Goal: Complete application form

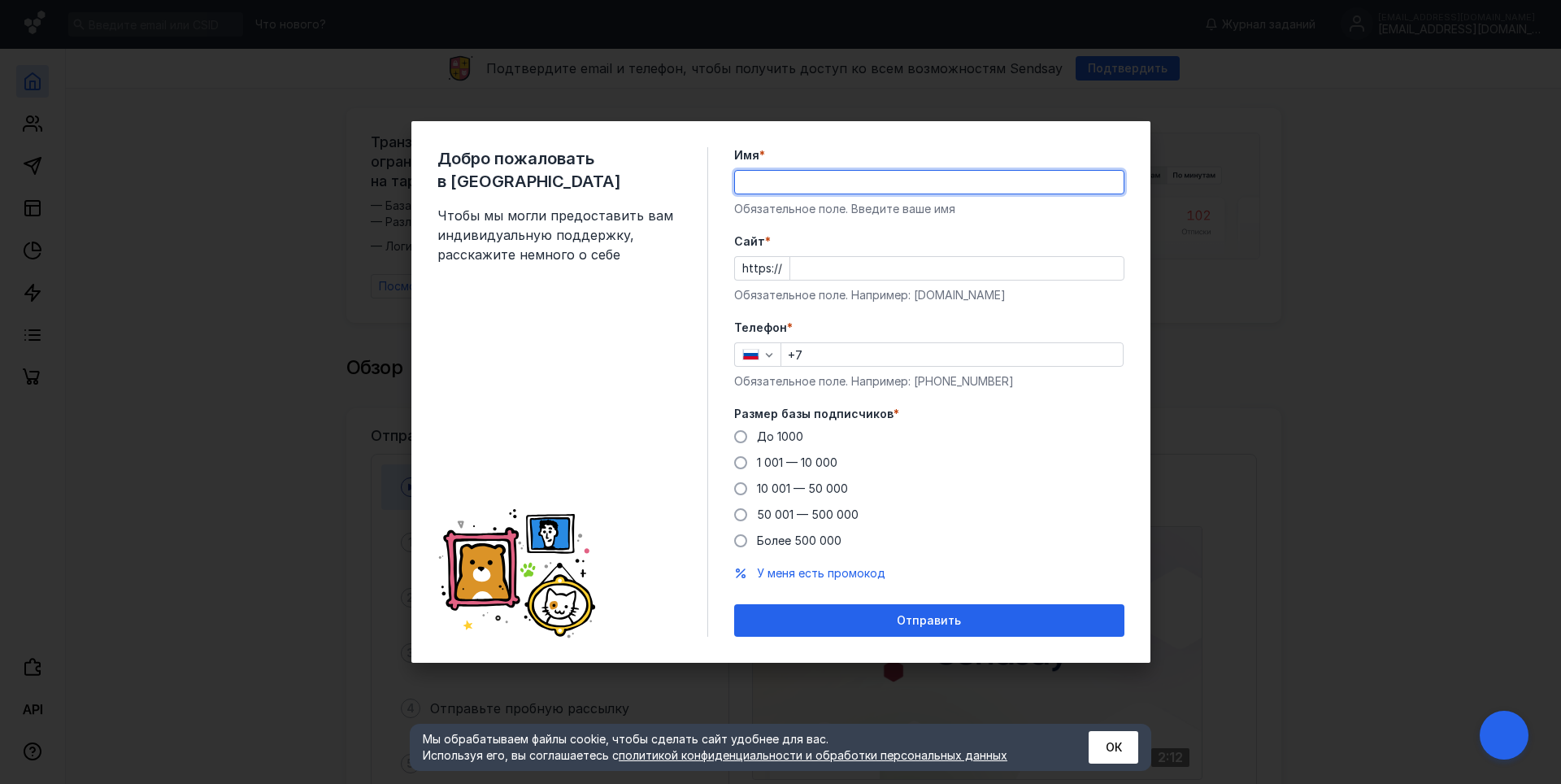
type input "[PERSON_NAME]"
type input "[PHONE_NUMBER]"
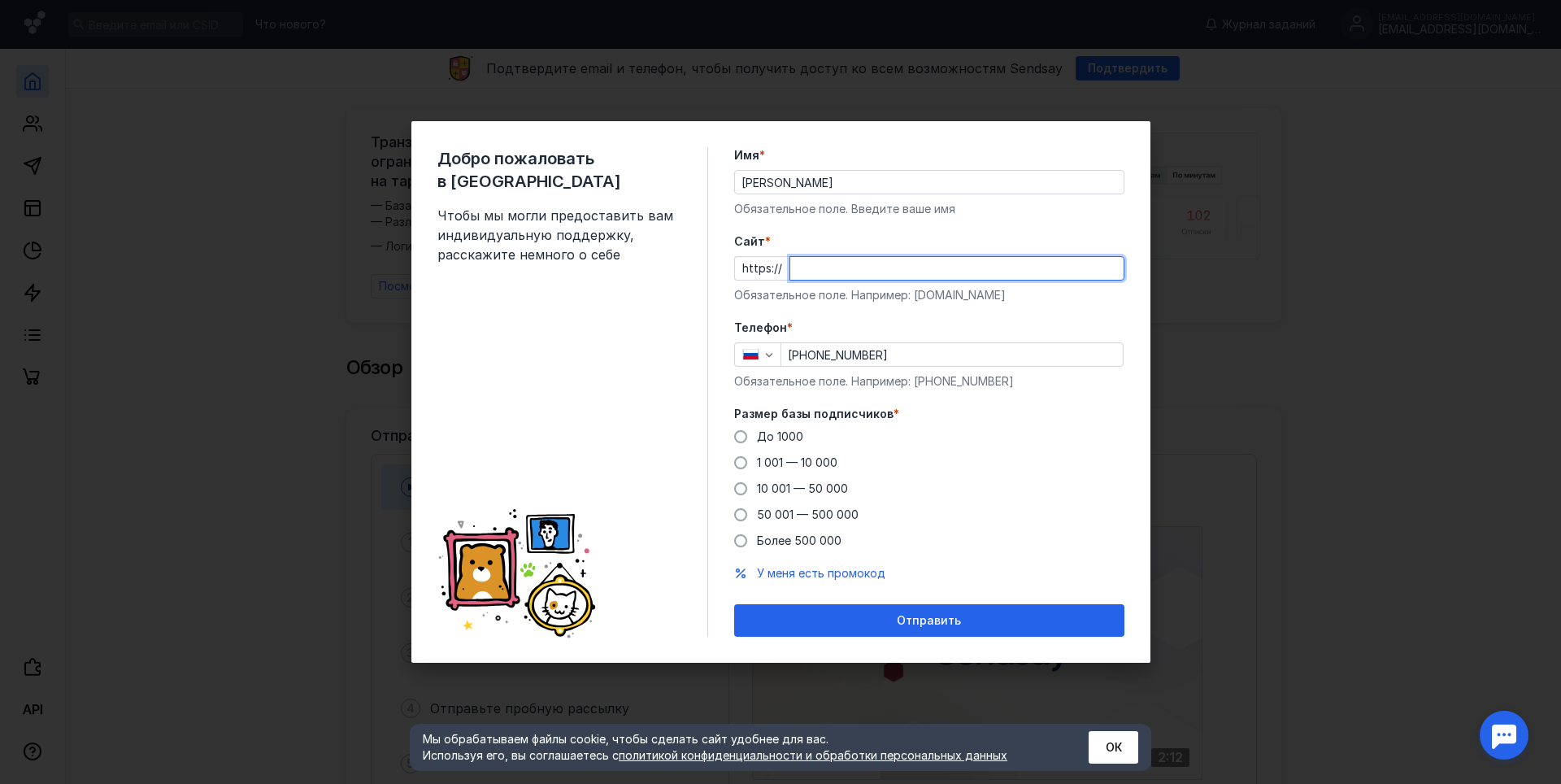
click at [833, 266] on input "Cайт *" at bounding box center [957, 269] width 333 height 23
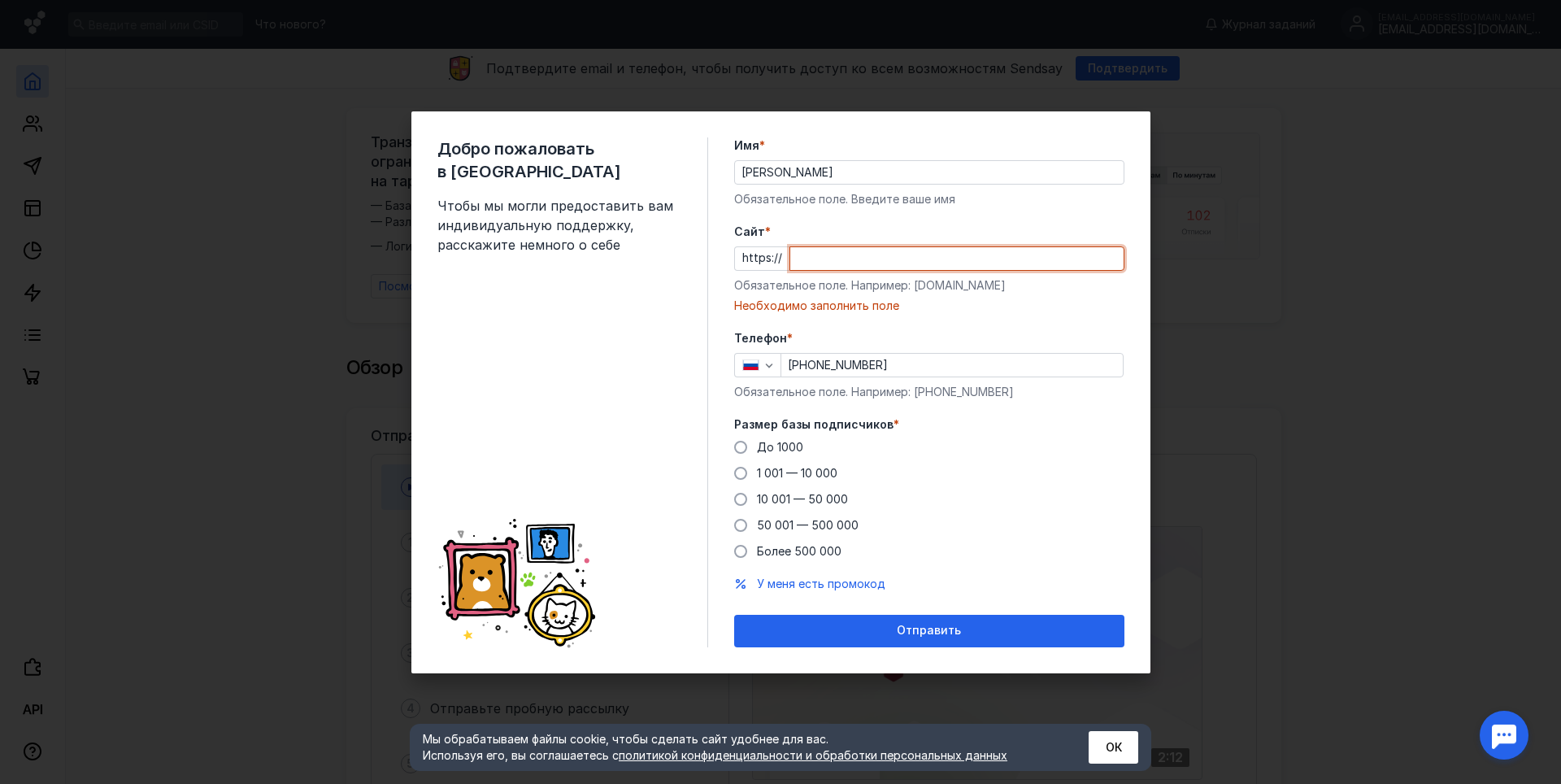
click at [812, 253] on input "Cайт *" at bounding box center [957, 259] width 333 height 23
paste input "[DOMAIN_NAME][URL]"
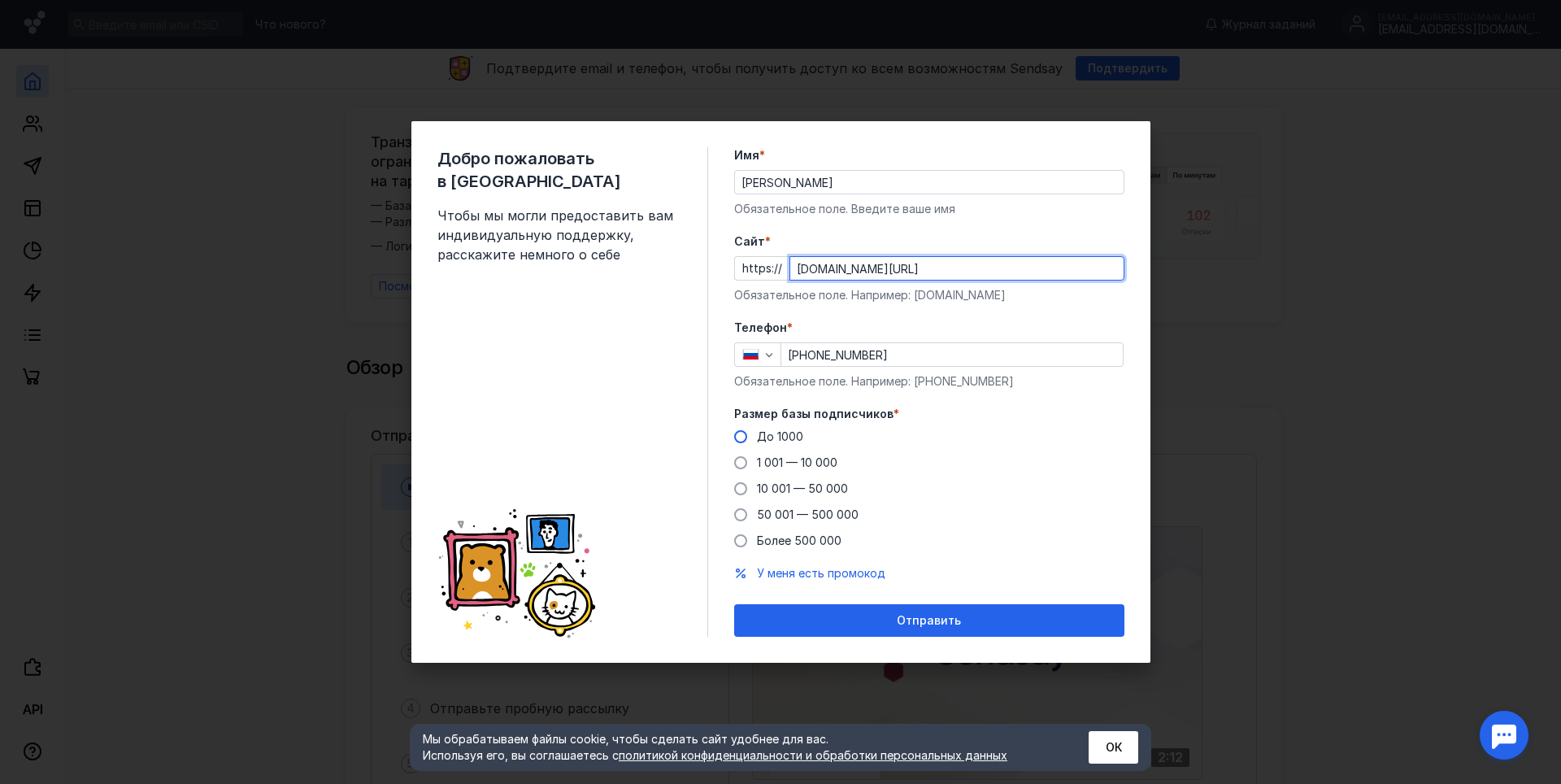
type input "[DOMAIN_NAME][URL]"
click at [764, 437] on span "До 1000" at bounding box center [780, 436] width 46 height 14
click at [0, 0] on input "До 1000" at bounding box center [0, 0] width 0 height 0
click at [773, 462] on span "1 001 — 10 000" at bounding box center [797, 462] width 80 height 14
click at [0, 0] on input "1 001 — 10 000" at bounding box center [0, 0] width 0 height 0
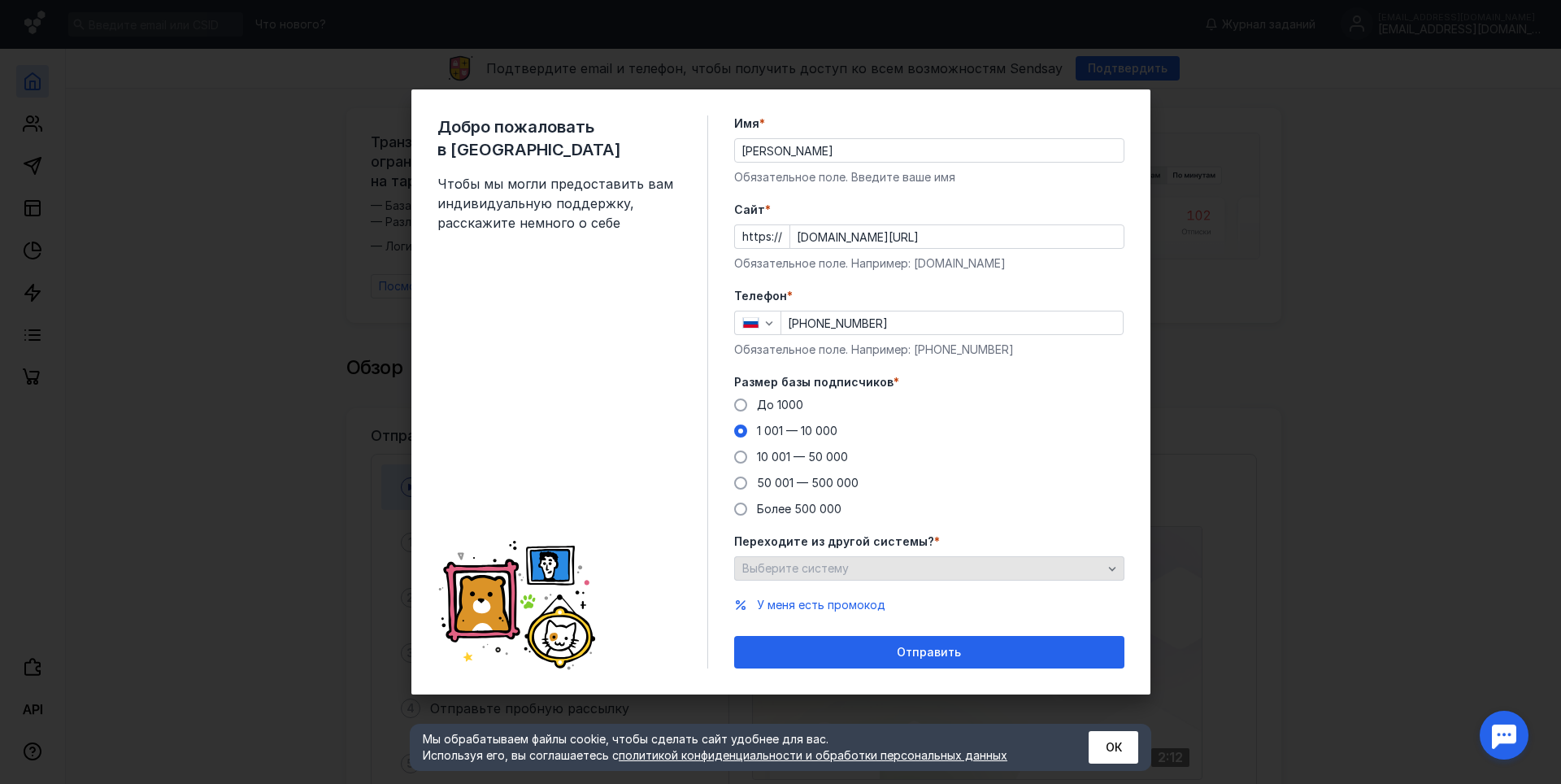
click at [819, 565] on span "Выберите систему" at bounding box center [796, 567] width 107 height 14
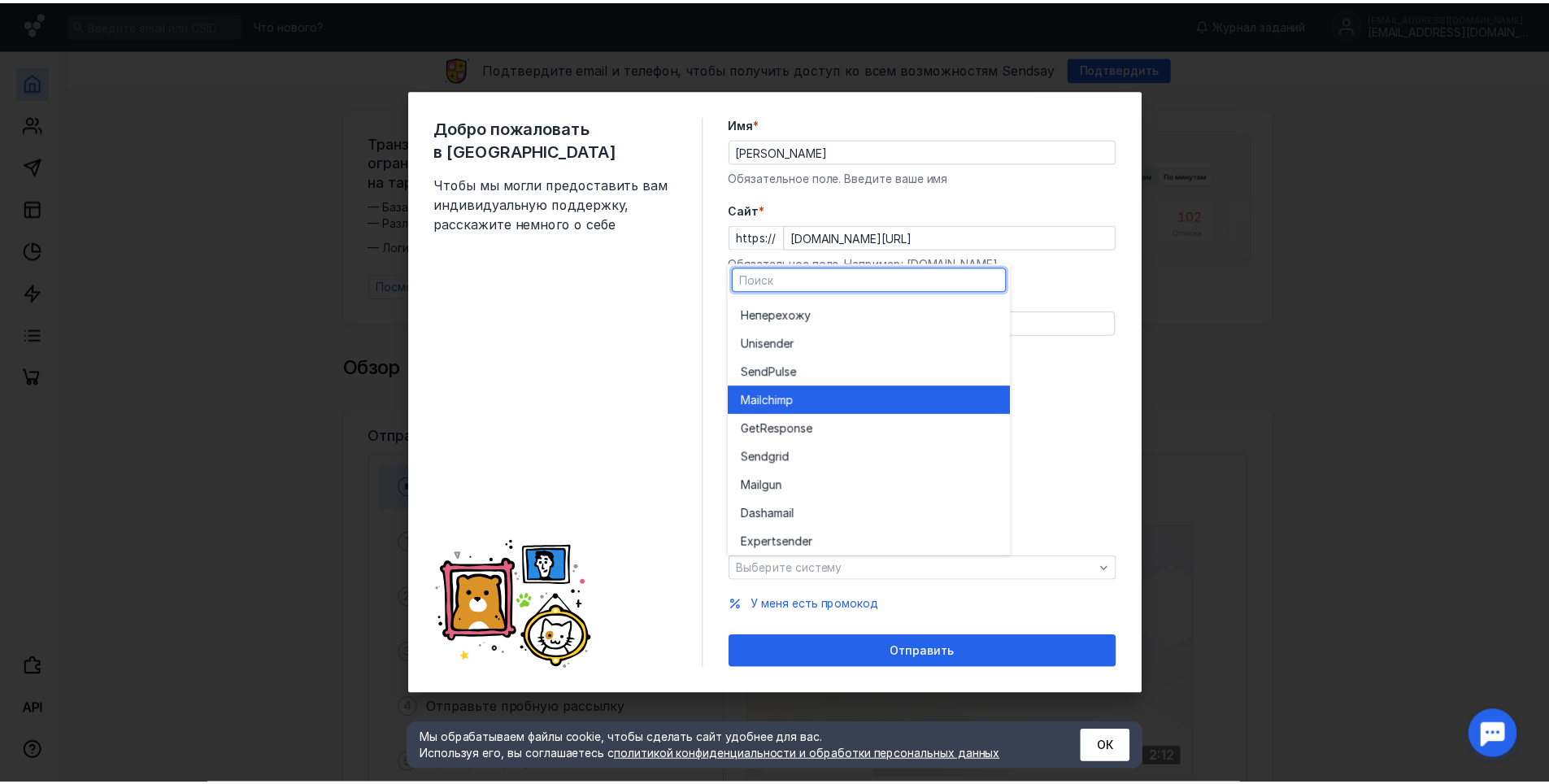
scroll to position [89, 0]
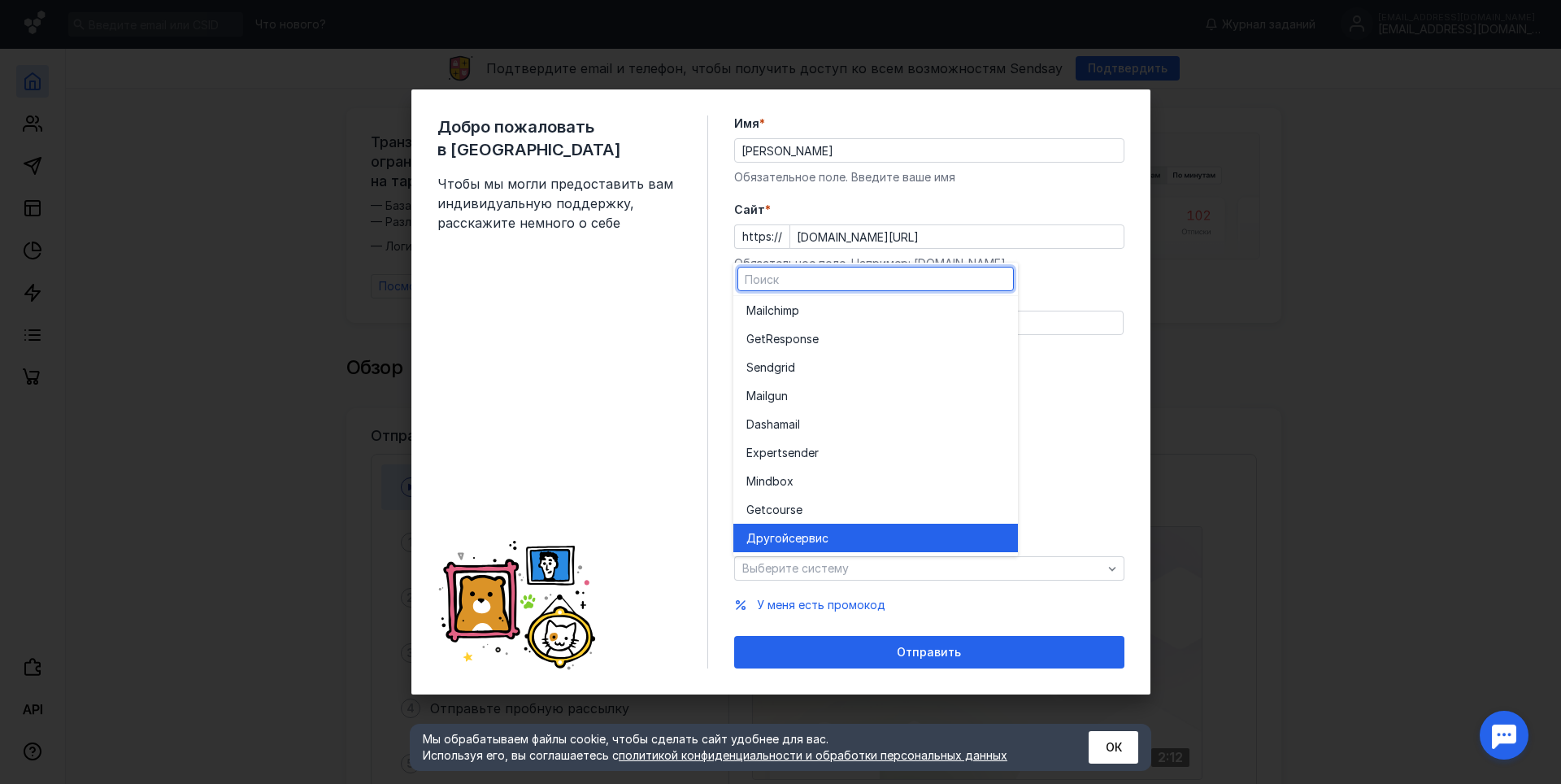
click at [819, 536] on span "сервис" at bounding box center [809, 538] width 40 height 17
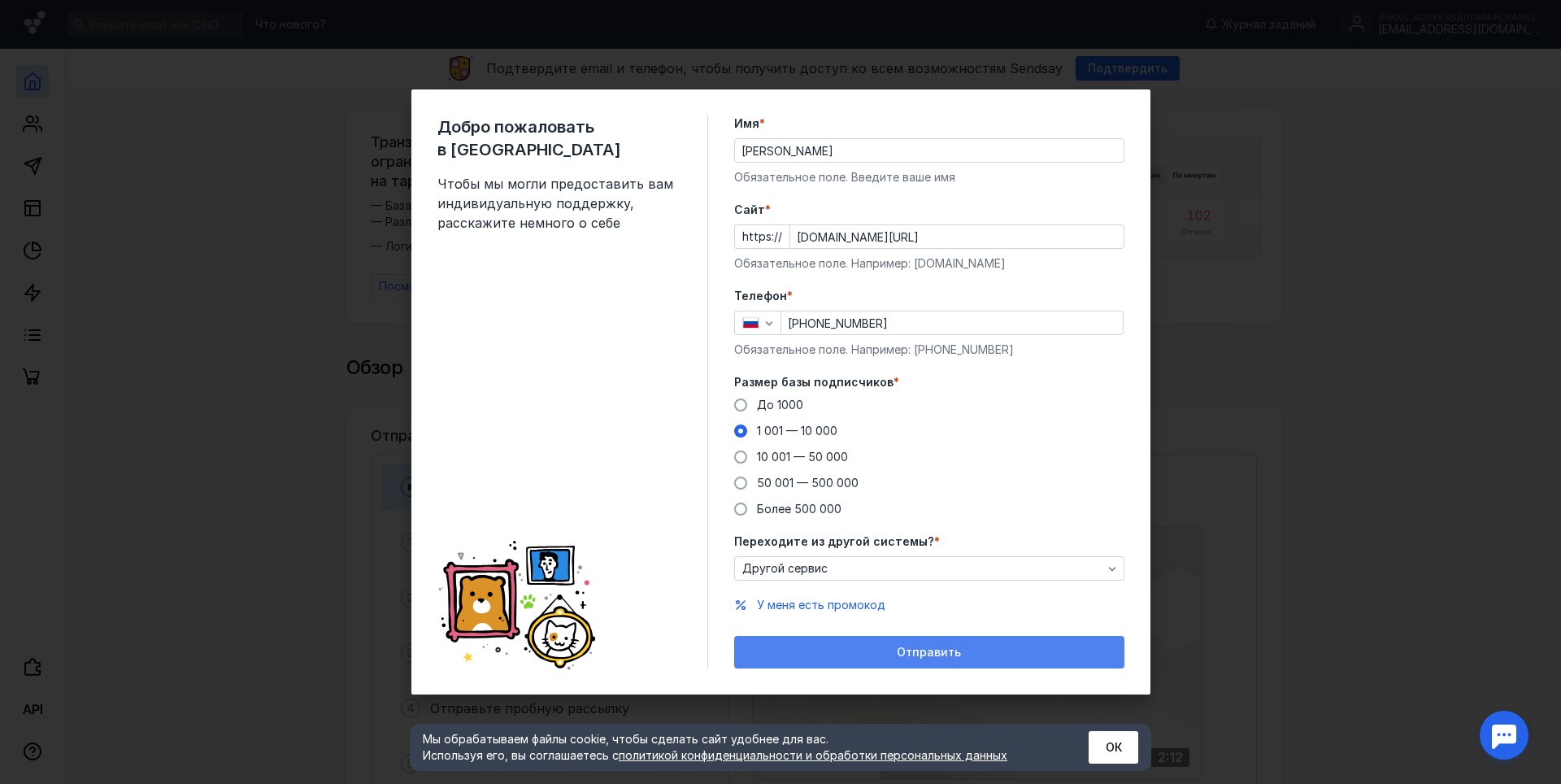
click at [806, 646] on div "Отправить" at bounding box center [930, 653] width 374 height 14
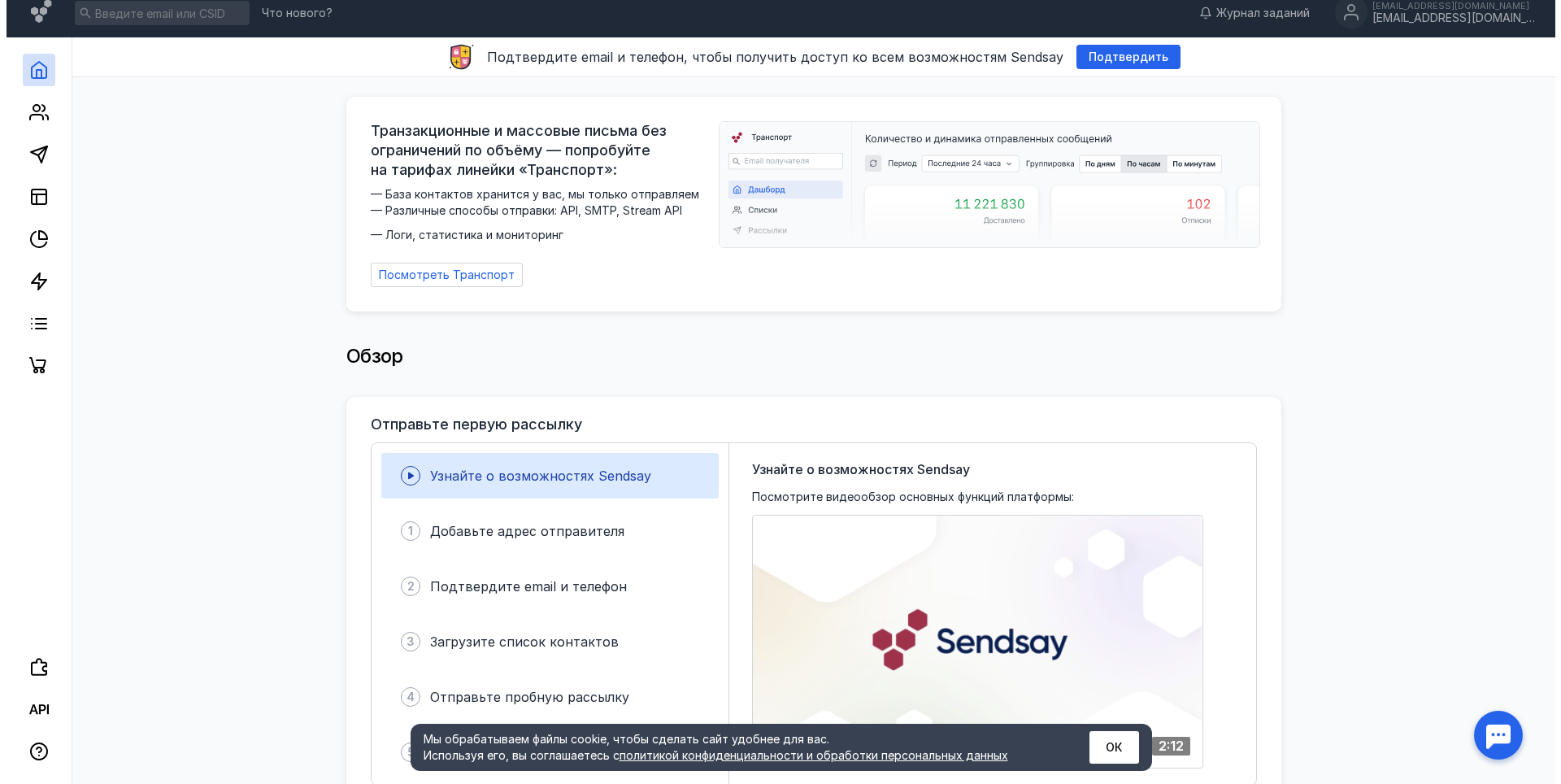
scroll to position [0, 0]
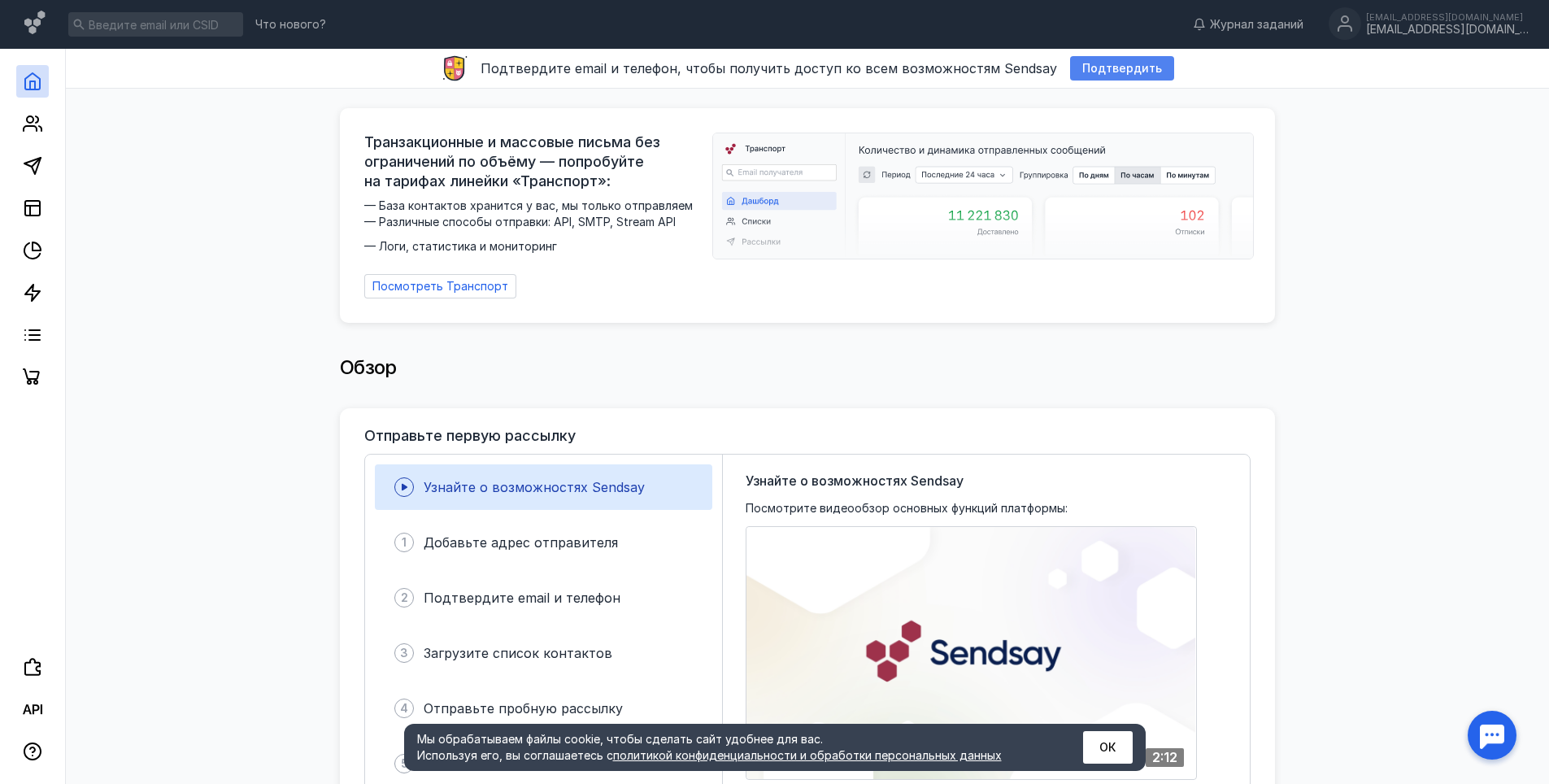
click at [1118, 70] on span "Подтвердить" at bounding box center [1121, 69] width 79 height 14
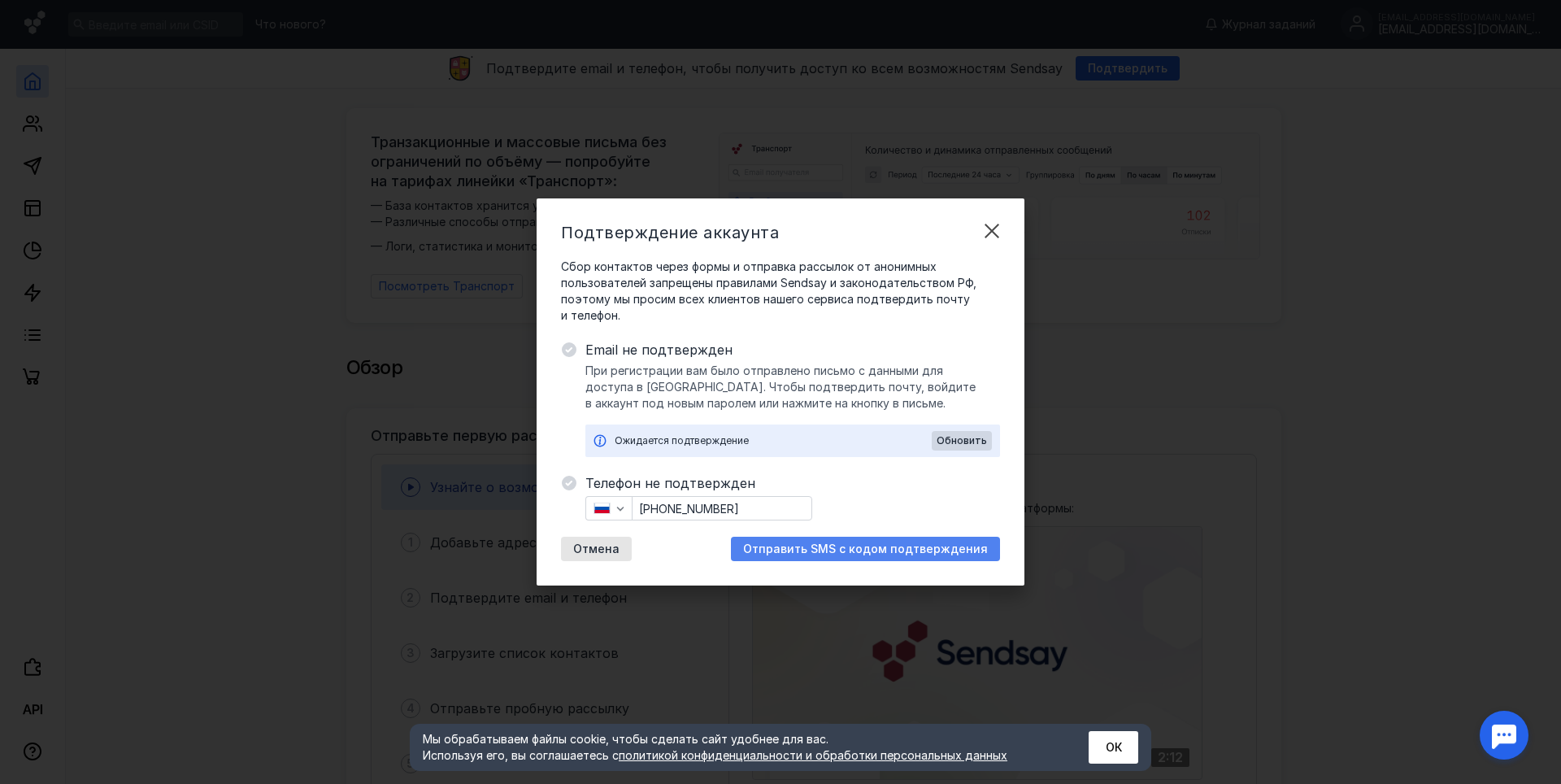
click at [837, 546] on span "Отправить SMS с кодом подтверждения" at bounding box center [866, 549] width 245 height 14
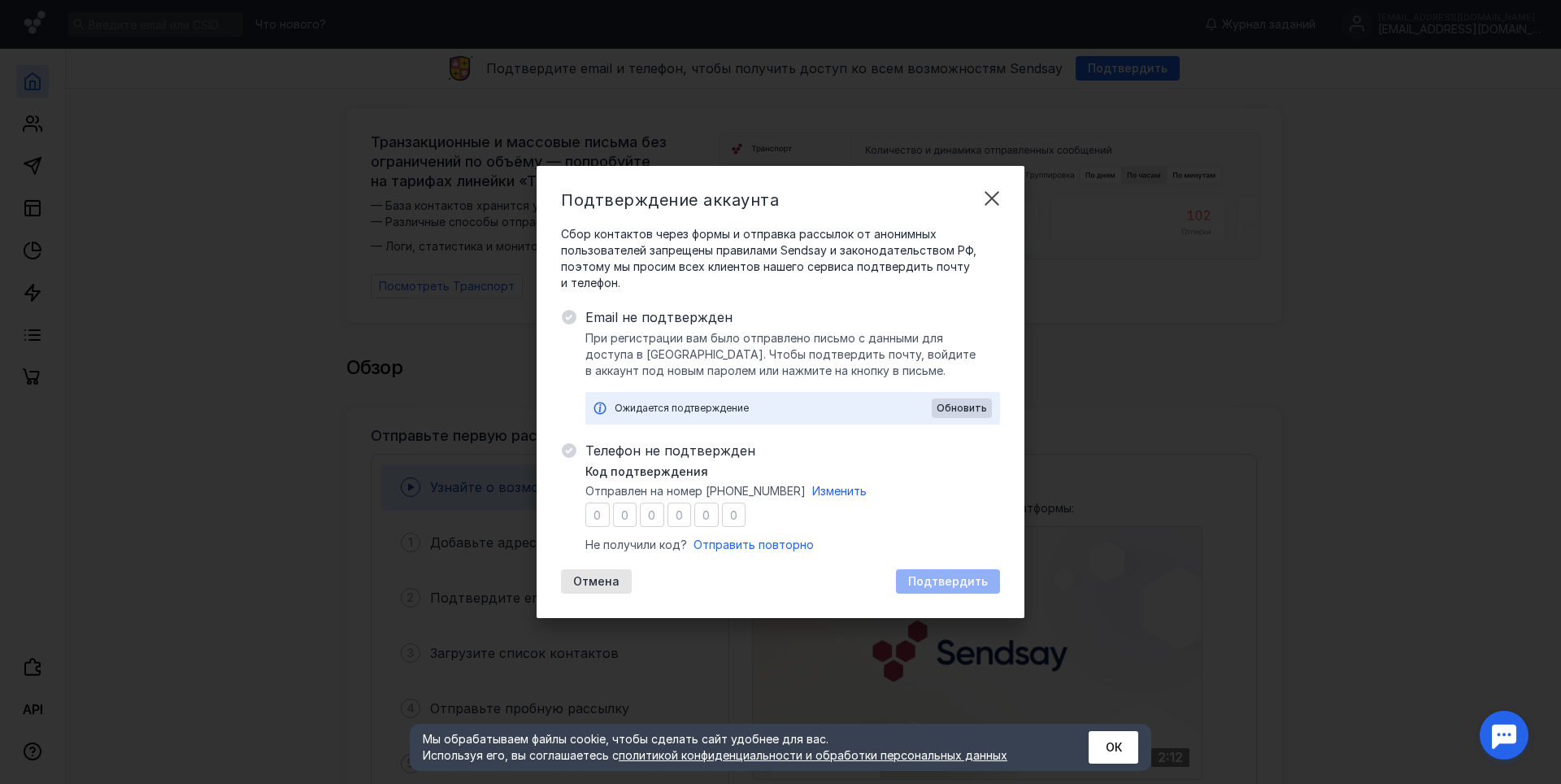
type input "6"
type input "9"
type input "8"
type input "5"
type input "2"
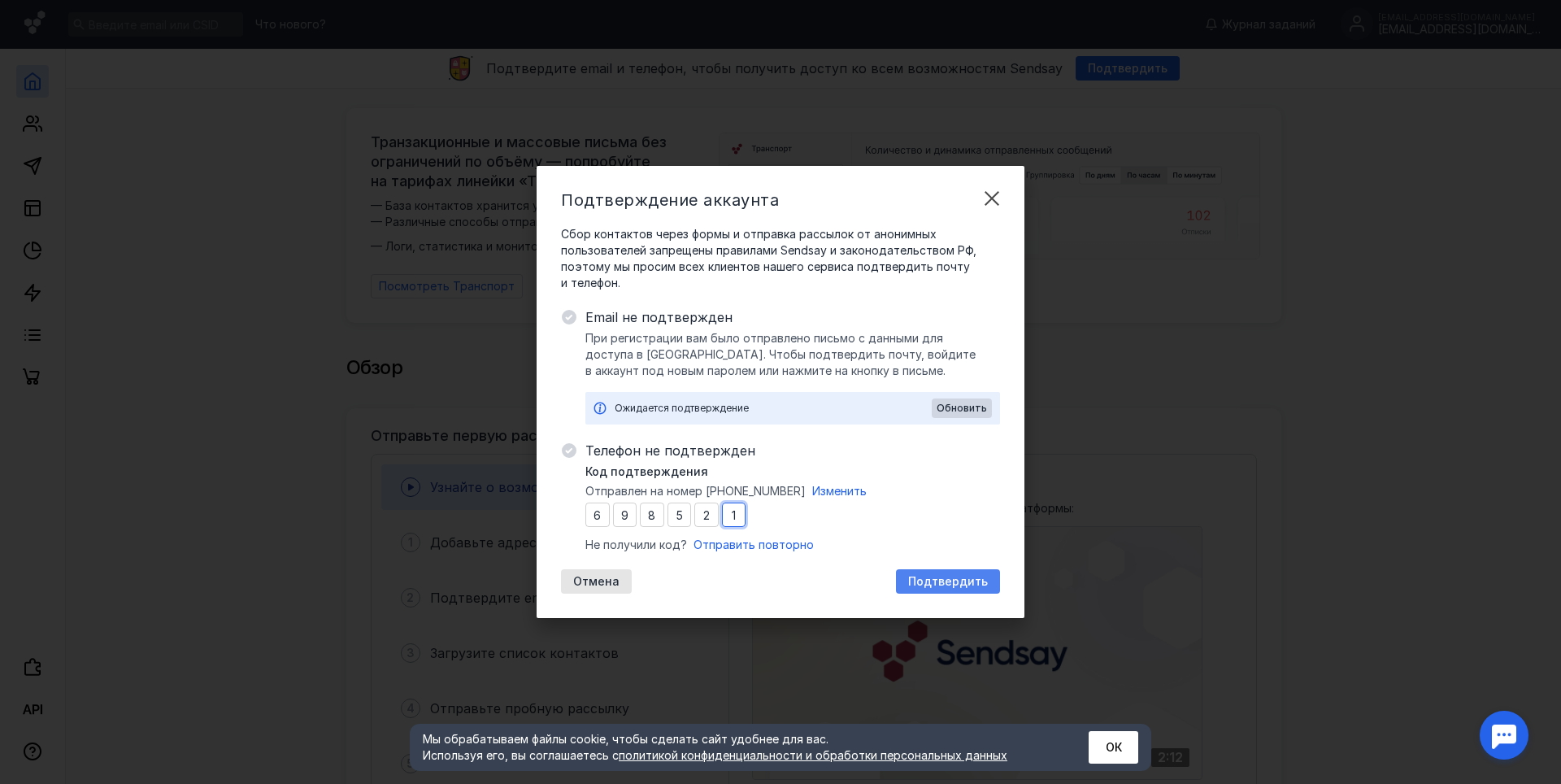
type input "1"
click at [929, 577] on span "Подтвердить" at bounding box center [948, 581] width 79 height 14
